Goal: Information Seeking & Learning: Learn about a topic

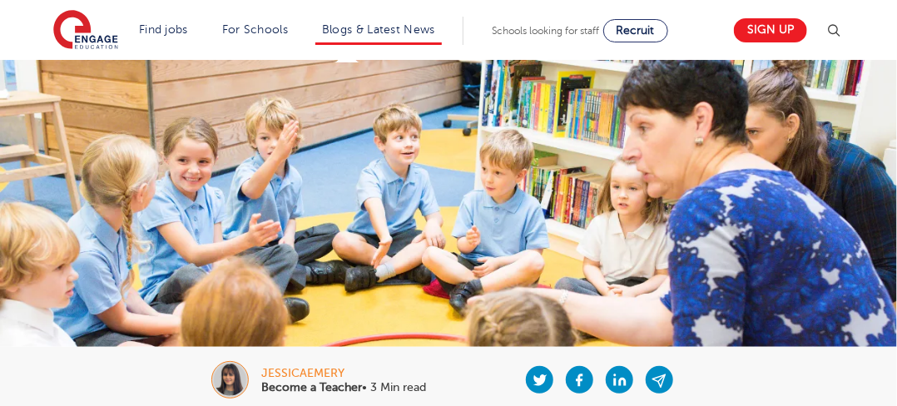
click at [399, 37] on li "Blogs & Latest News" at bounding box center [378, 31] width 127 height 28
click at [366, 23] on link "Blogs & Latest News" at bounding box center [378, 29] width 113 height 12
